Goal: Find specific page/section: Find specific page/section

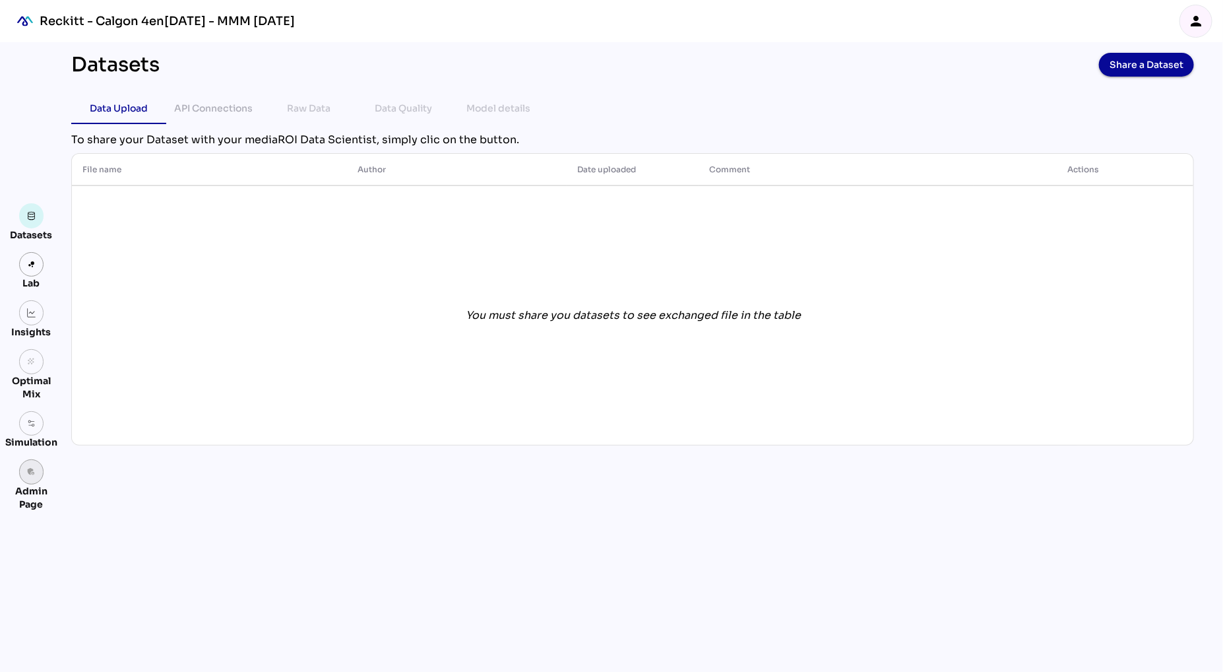
click at [25, 472] on link "admin_panel_settings" at bounding box center [31, 471] width 25 height 25
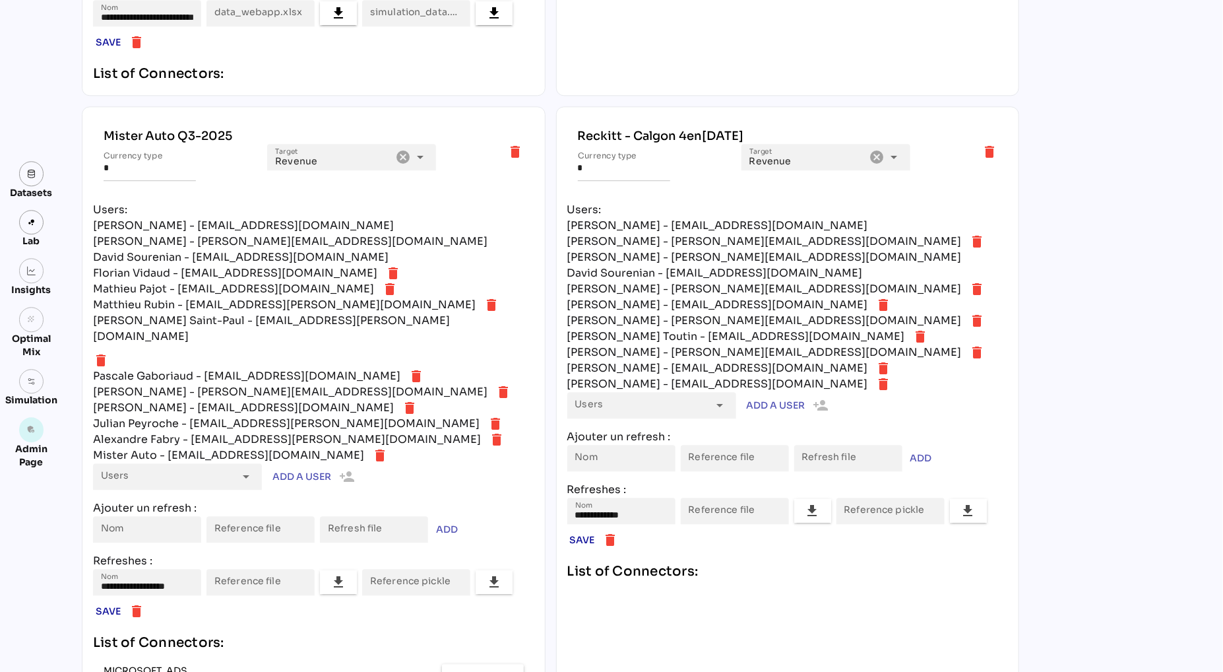
scroll to position [4475, 0]
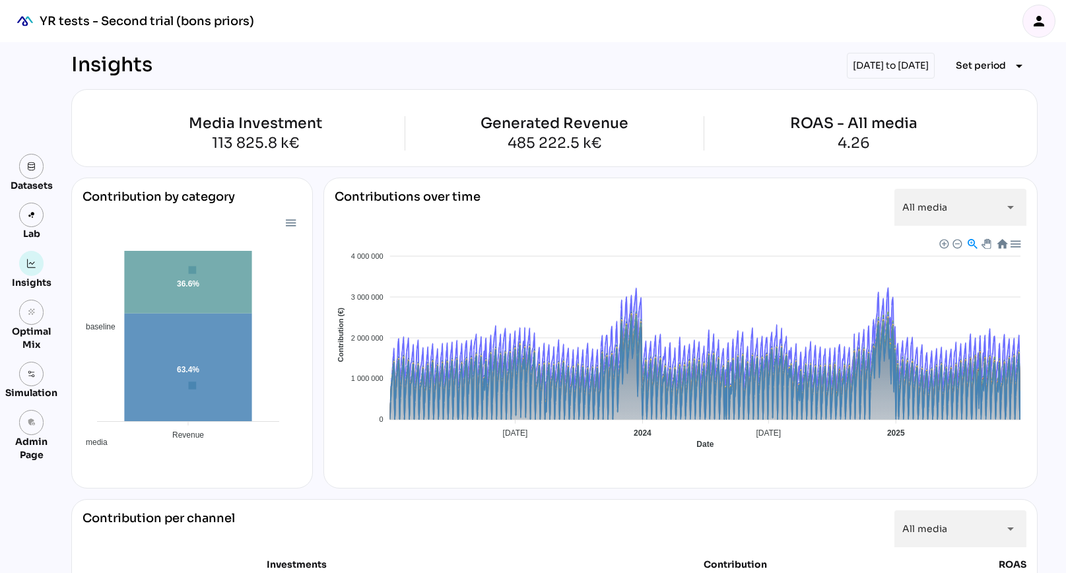
scroll to position [42, 0]
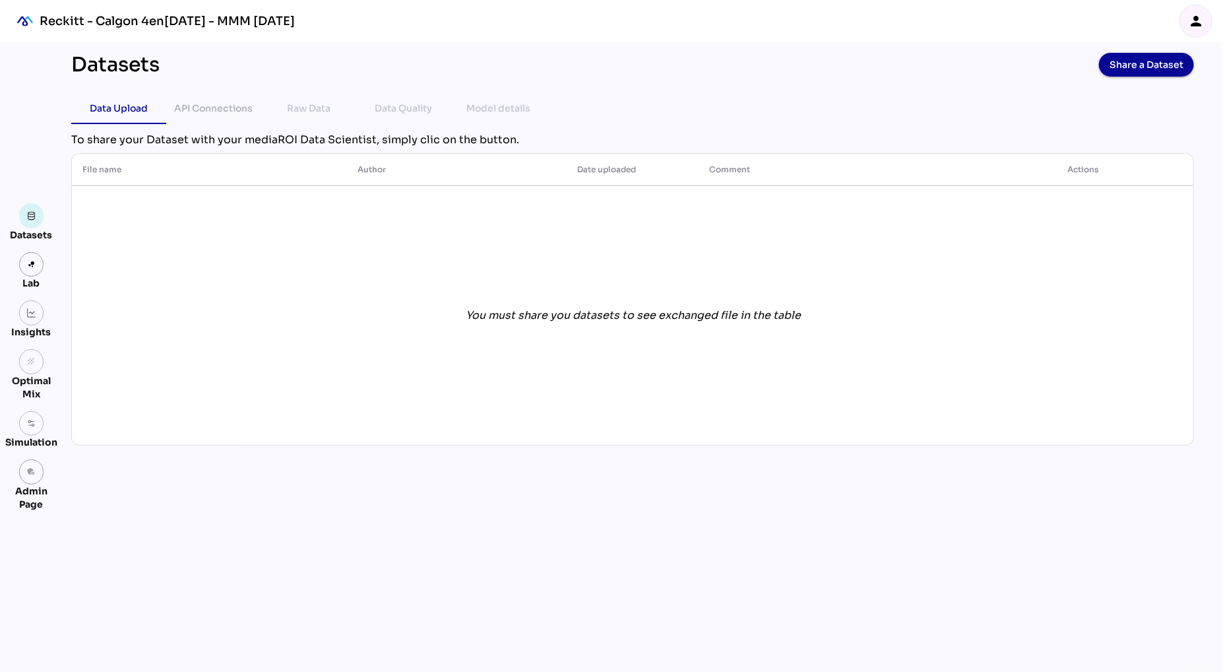
click at [1202, 18] on icon "person" at bounding box center [1196, 21] width 16 height 16
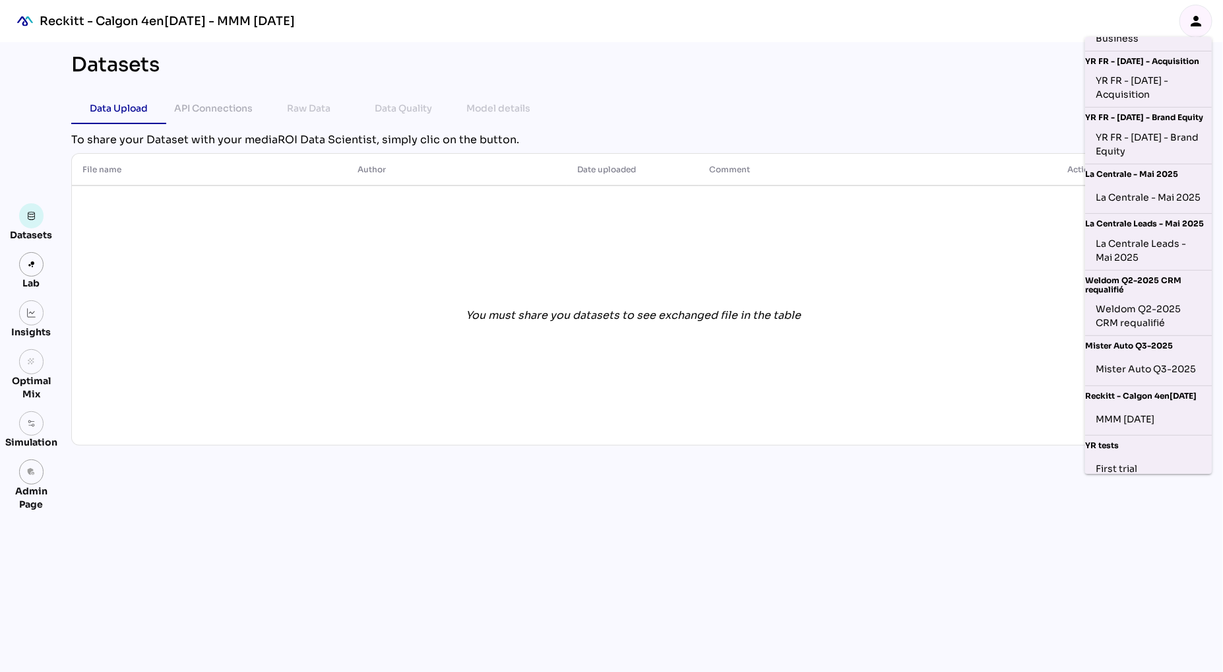
scroll to position [242, 0]
click at [1157, 379] on div "Mister Auto Q3-2025" at bounding box center [1149, 368] width 106 height 21
